Goal: Task Accomplishment & Management: Use online tool/utility

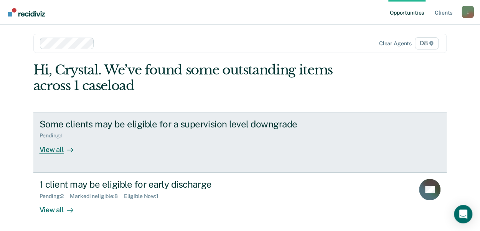
scroll to position [4, 0]
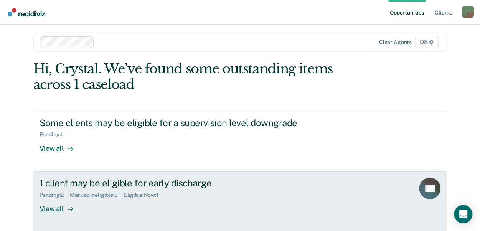
click at [44, 206] on div "View all" at bounding box center [60, 205] width 43 height 15
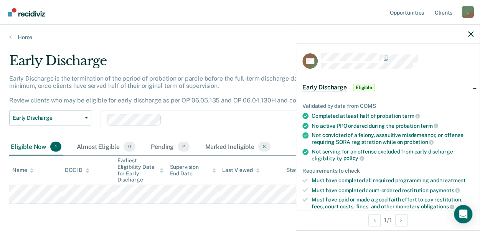
scroll to position [115, 0]
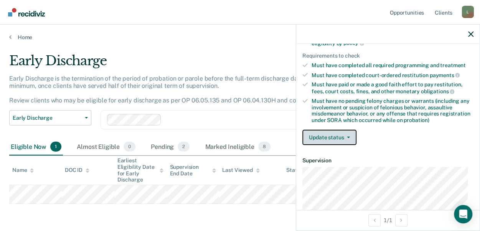
click at [325, 132] on button "Update status" at bounding box center [329, 137] width 54 height 15
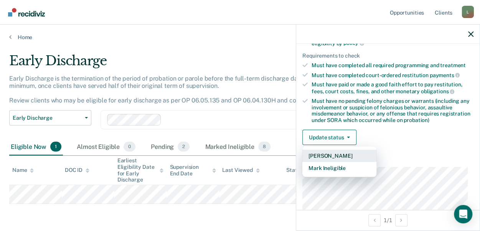
click at [332, 151] on button "[PERSON_NAME]" at bounding box center [339, 156] width 74 height 12
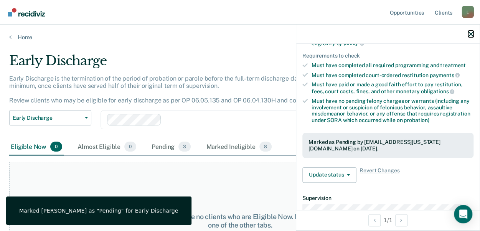
click at [472, 33] on icon "button" at bounding box center [470, 33] width 5 height 5
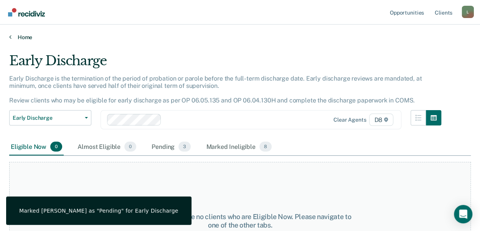
click at [24, 39] on link "Home" at bounding box center [239, 37] width 461 height 7
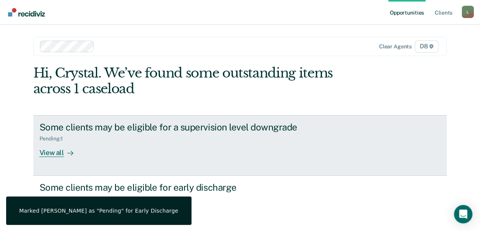
click at [58, 155] on div "View all" at bounding box center [60, 149] width 43 height 15
